Goal: Information Seeking & Learning: Learn about a topic

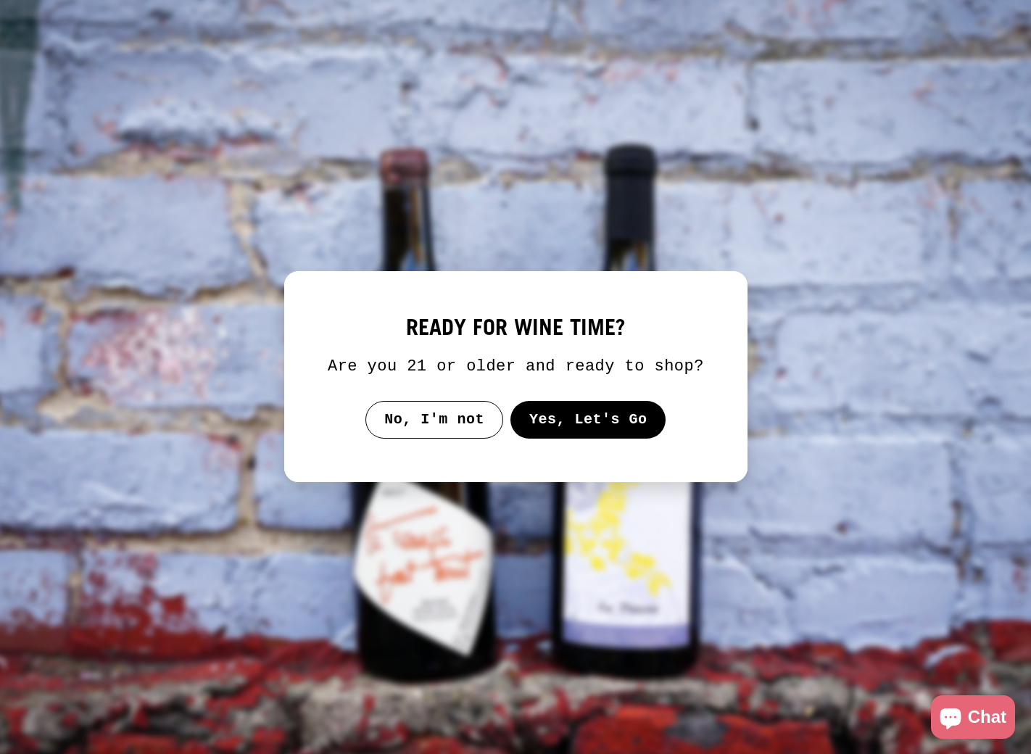
click at [548, 431] on button "Yes, Let's Go" at bounding box center [588, 420] width 156 height 38
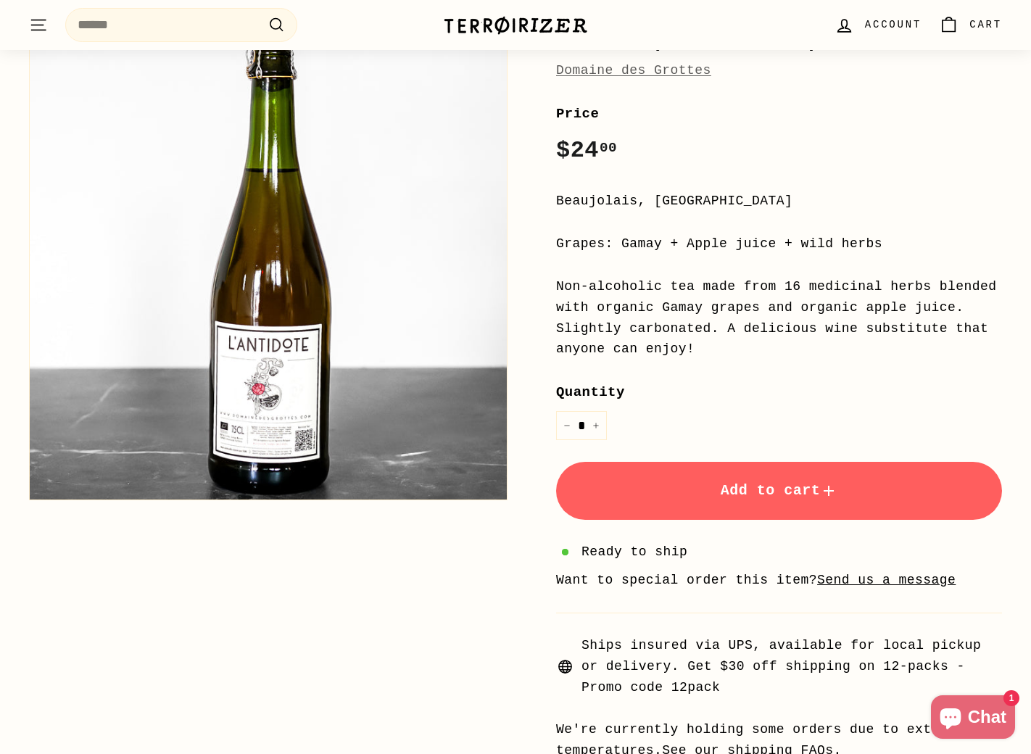
scroll to position [228, 0]
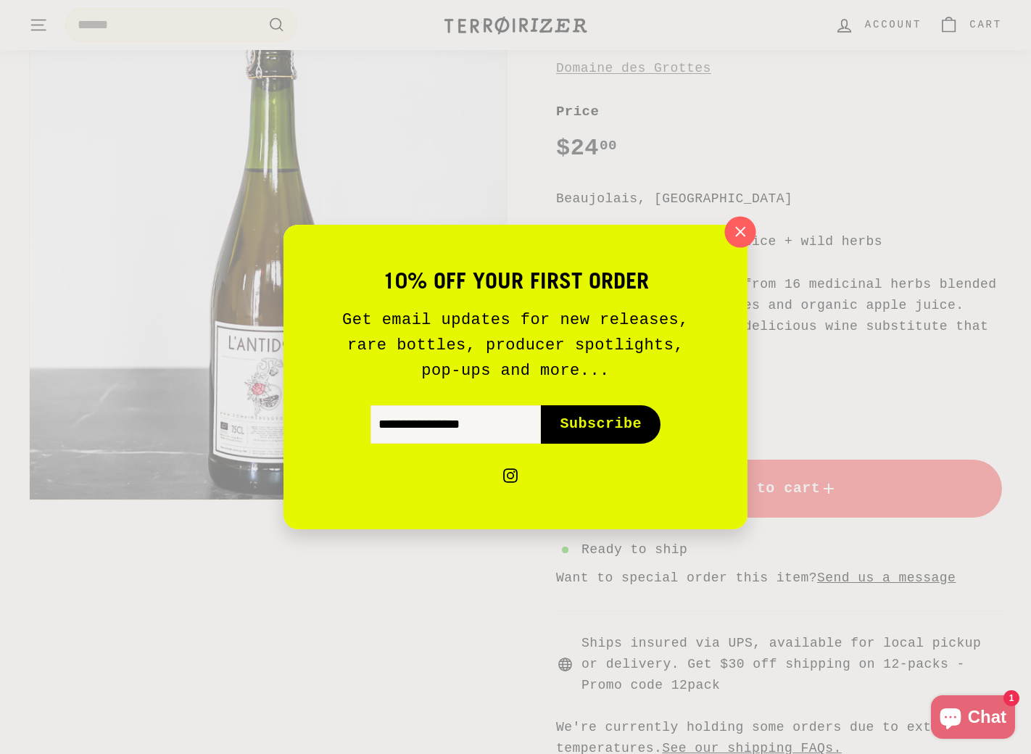
click at [739, 236] on icon "button" at bounding box center [740, 231] width 9 height 9
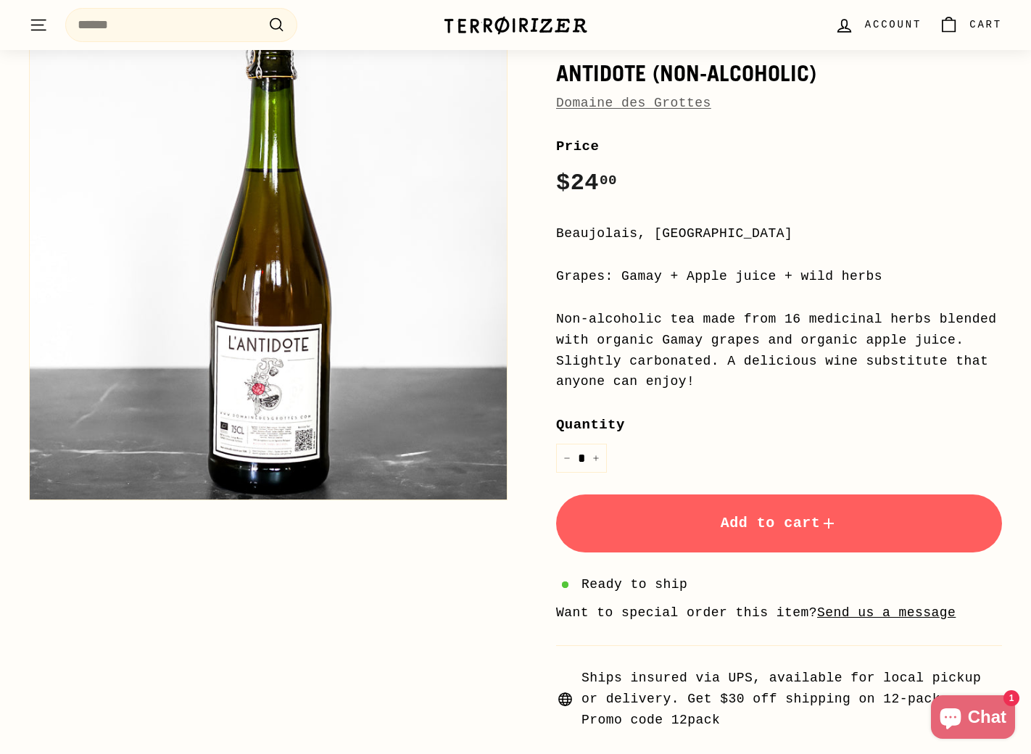
scroll to position [208, 0]
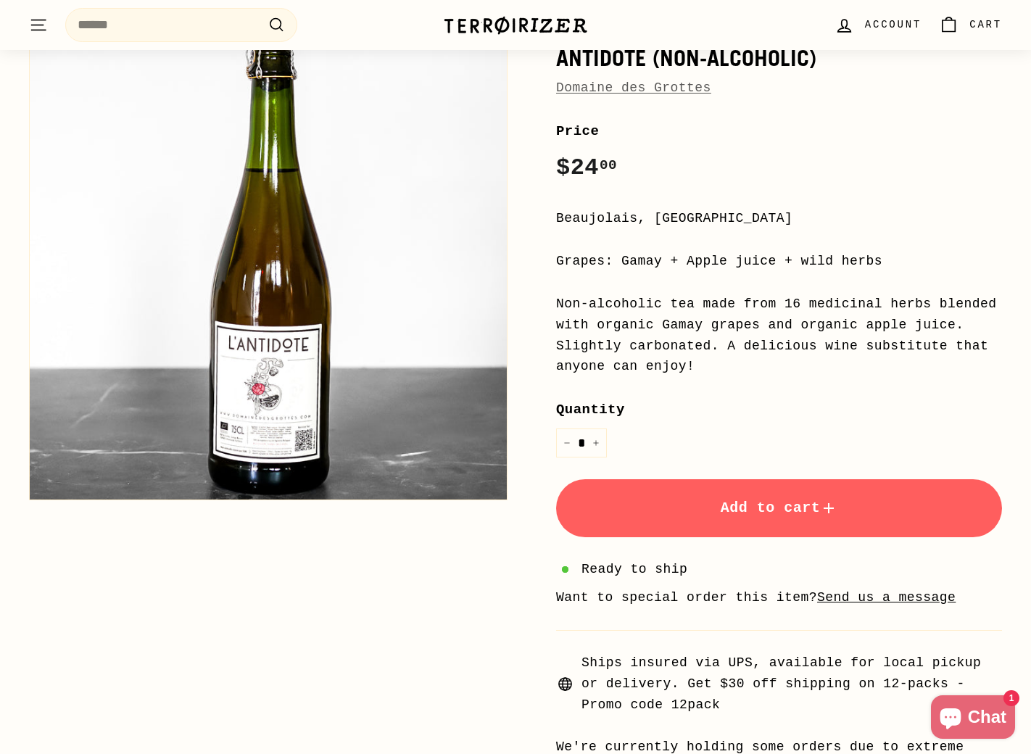
click at [664, 86] on link "Domaine des Grottes" at bounding box center [633, 87] width 155 height 15
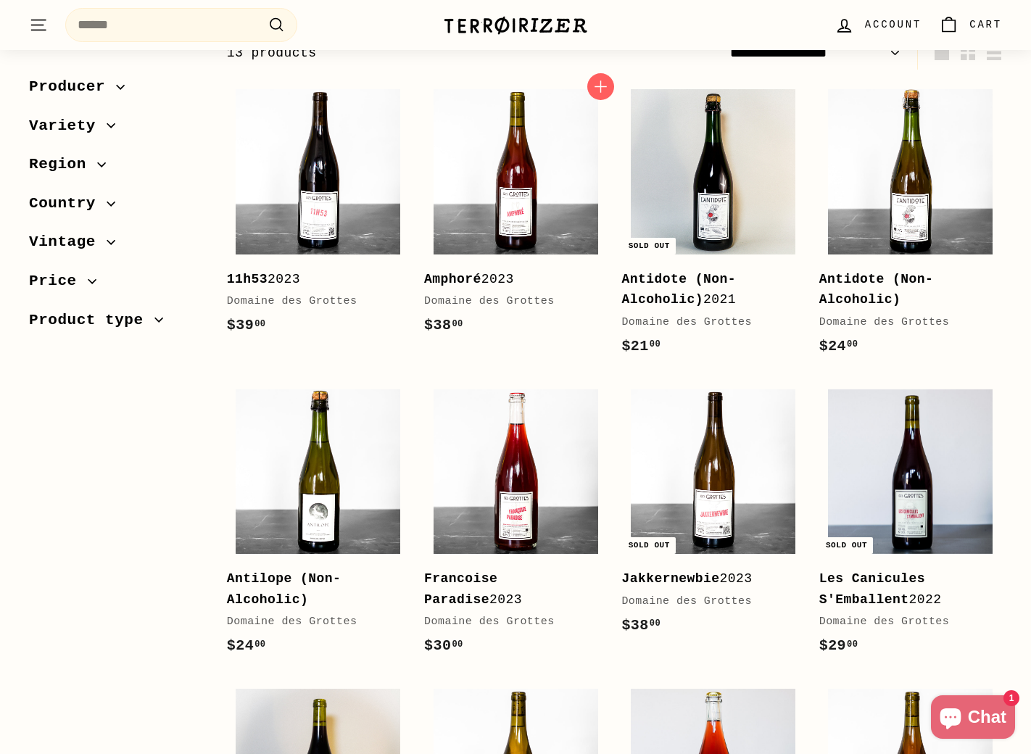
scroll to position [241, 0]
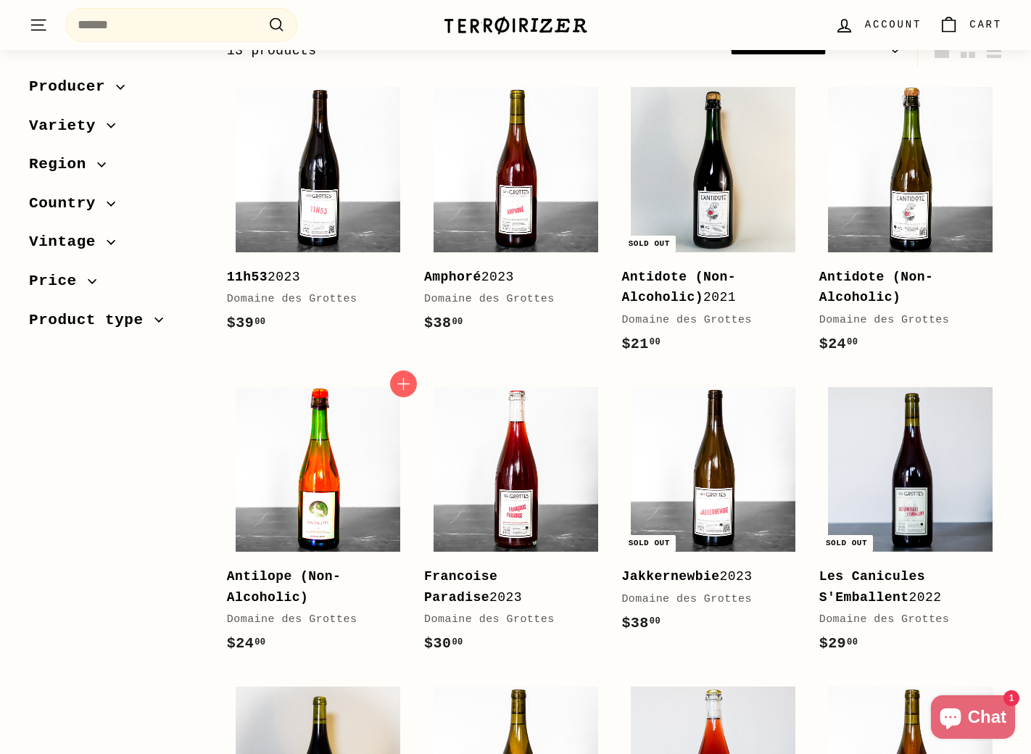
click at [328, 490] on img at bounding box center [318, 469] width 165 height 165
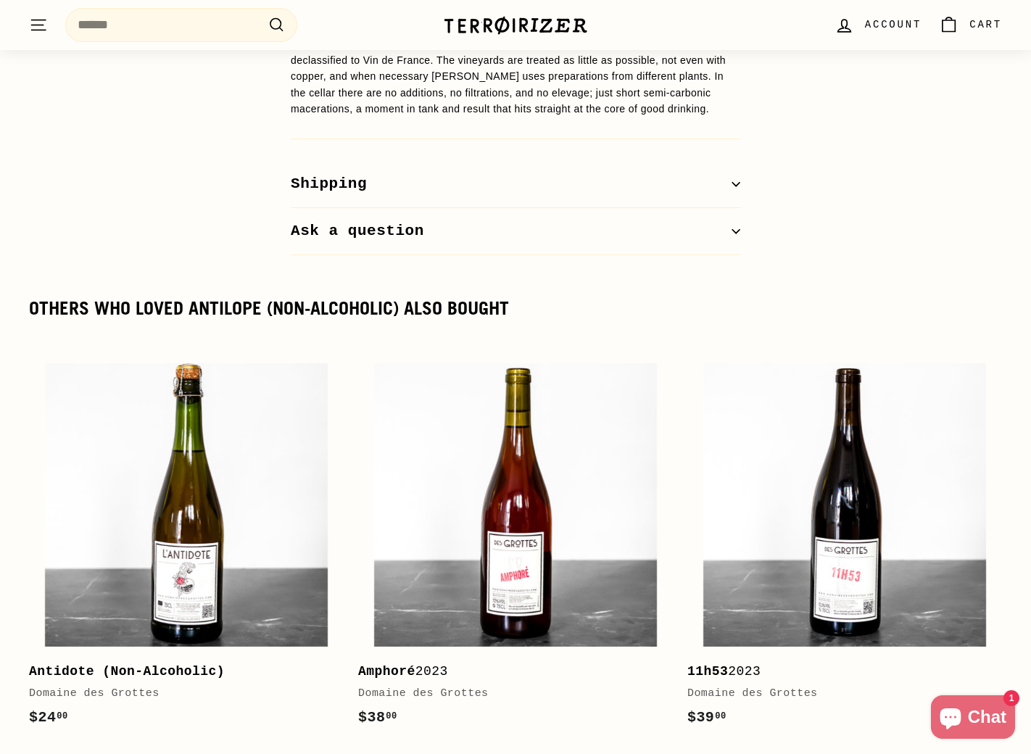
scroll to position [1614, 0]
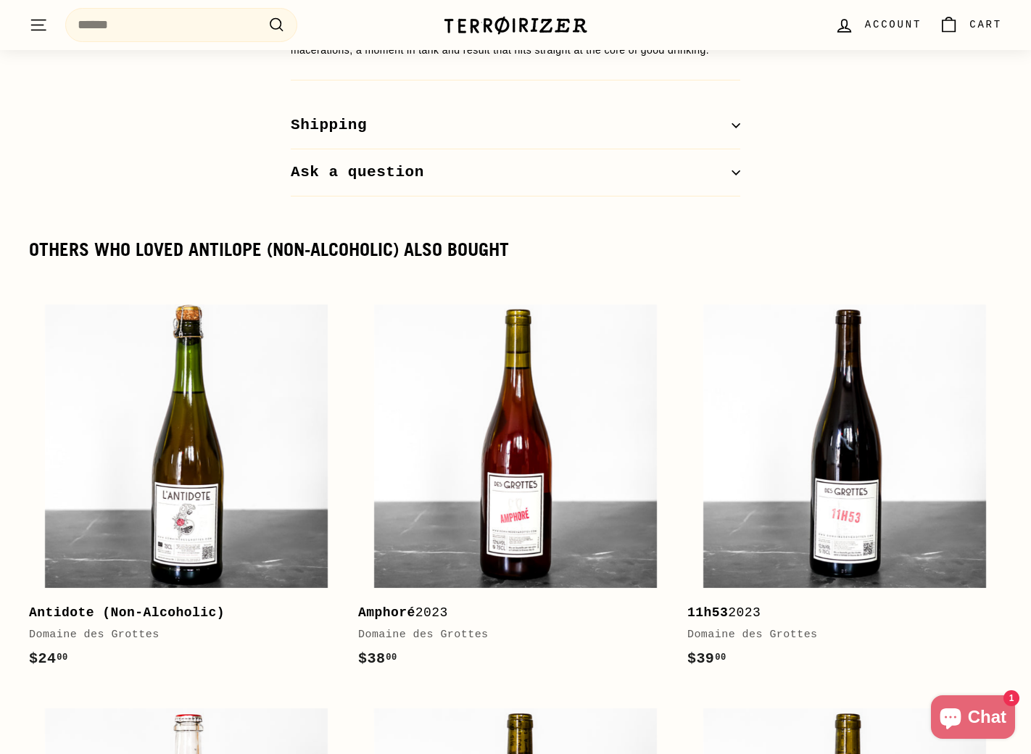
click at [727, 107] on button "Shipping" at bounding box center [516, 125] width 450 height 47
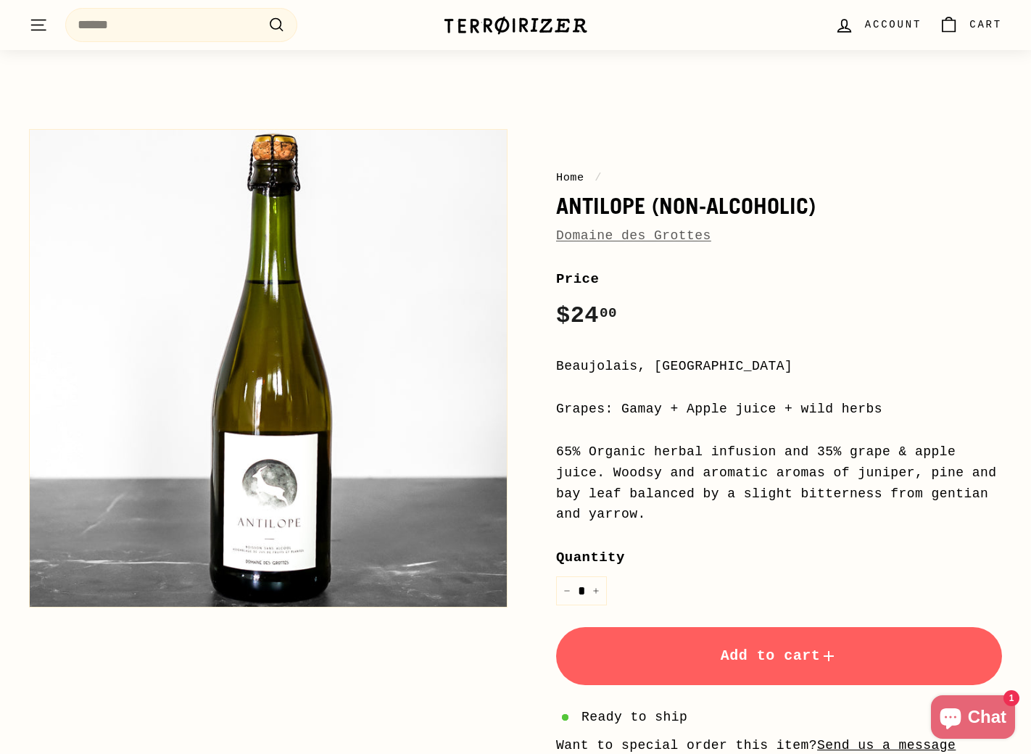
scroll to position [0, 0]
